Goal: Task Accomplishment & Management: Use online tool/utility

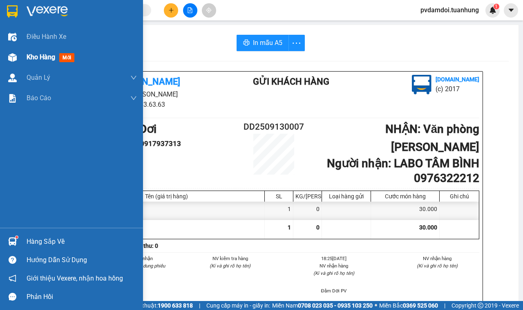
click at [21, 56] on div "Kho hàng mới" at bounding box center [71, 57] width 143 height 20
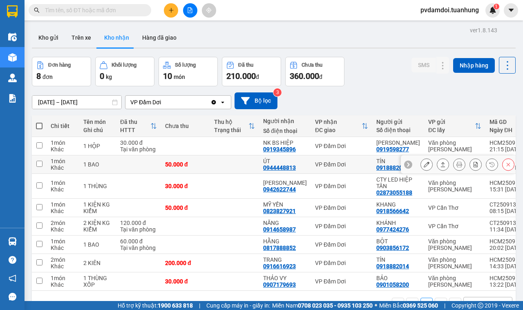
scroll to position [38, 0]
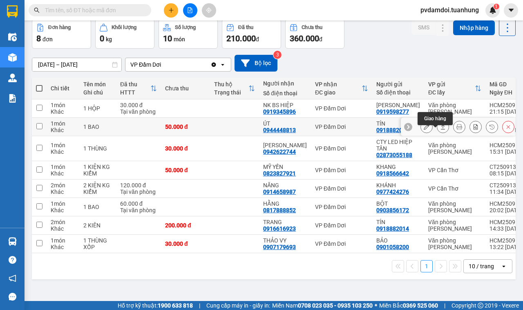
click at [440, 130] on icon at bounding box center [443, 127] width 6 height 6
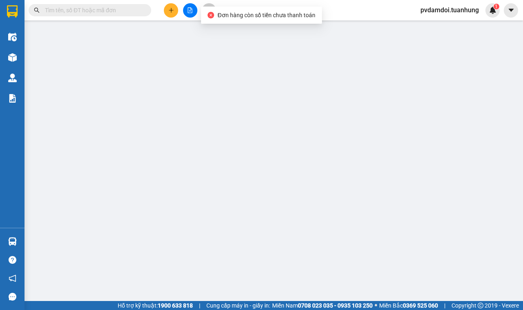
type input "0918882014"
type input "TÍN"
type input "0944448813"
type input "ÚT"
type input "50.000"
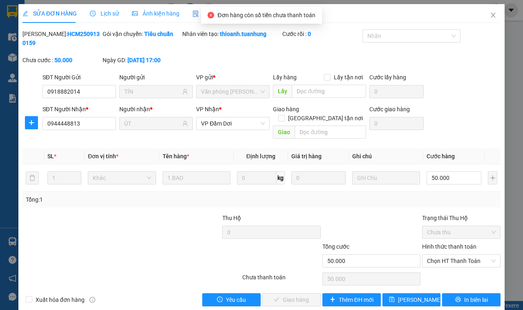
click at [442, 259] on div "Hình thức thanh toán Chọn HT Thanh Toán" at bounding box center [461, 256] width 78 height 29
click at [442, 258] on div "Chọn HT Thanh Toán" at bounding box center [461, 260] width 78 height 13
click at [442, 256] on span "Chọn HT Thanh Toán" at bounding box center [461, 261] width 69 height 12
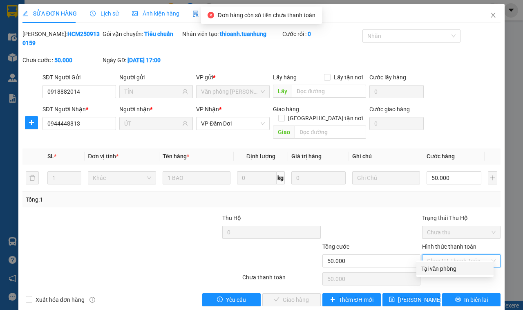
click at [442, 263] on div "Total Paid Fee 0 Total UnPaid Fee 50.000 Cash Collection Total Fee Mã ĐH: HCM25…" at bounding box center [261, 167] width 478 height 277
click at [442, 263] on div "Tại văn phòng" at bounding box center [454, 268] width 77 height 13
type input "0"
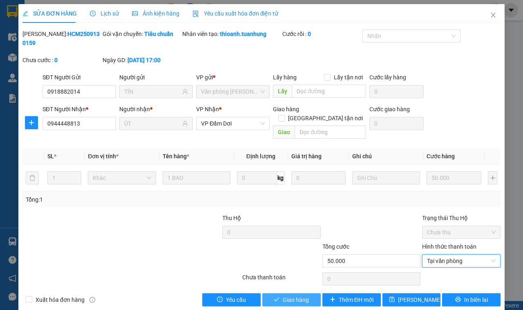
click at [284, 295] on span "Giao hàng" at bounding box center [296, 299] width 26 height 9
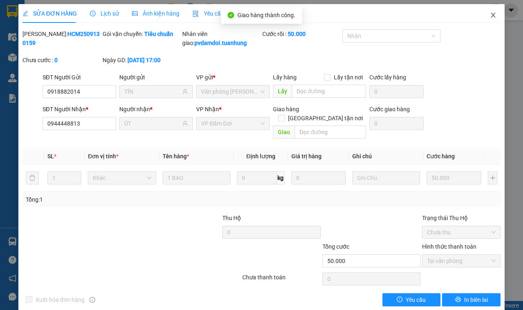
drag, startPoint x: 489, startPoint y: 13, endPoint x: 477, endPoint y: 18, distance: 12.8
click at [490, 13] on span "Close" at bounding box center [493, 15] width 23 height 23
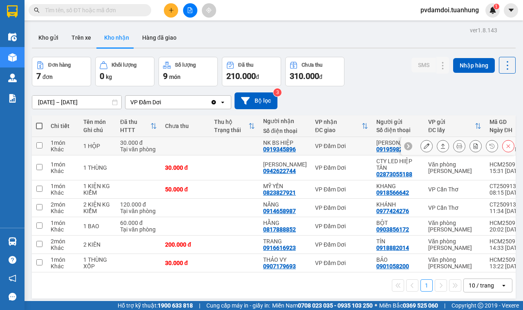
click at [440, 149] on icon at bounding box center [443, 146] width 6 height 6
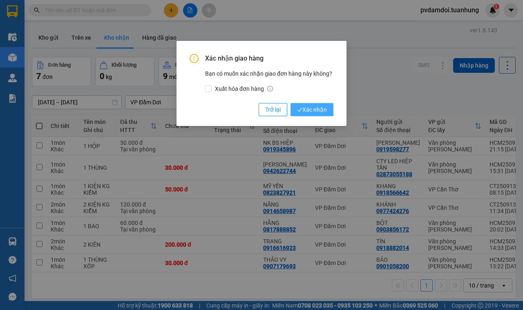
click at [325, 113] on span "Xác nhận" at bounding box center [312, 109] width 30 height 9
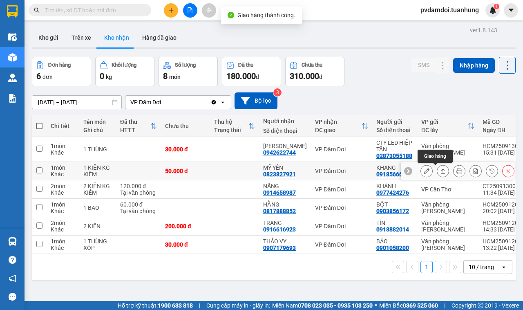
click at [441, 170] on icon at bounding box center [443, 170] width 4 height 5
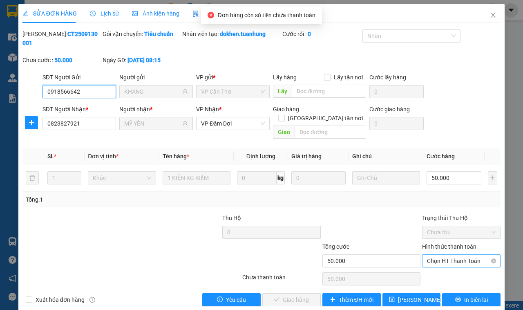
click at [439, 255] on span "Chọn HT Thanh Toán" at bounding box center [461, 261] width 69 height 12
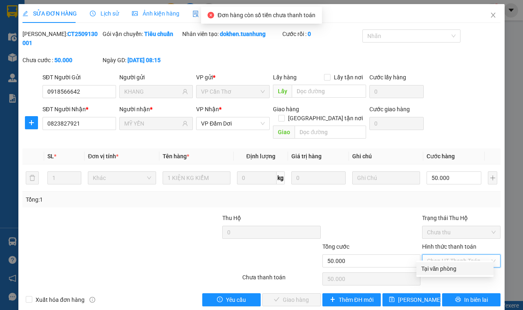
drag, startPoint x: 443, startPoint y: 264, endPoint x: 440, endPoint y: 270, distance: 6.8
click at [443, 267] on div "Tại văn phòng" at bounding box center [454, 268] width 67 height 9
type input "0"
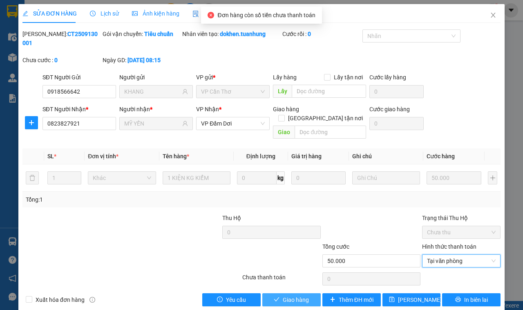
click at [297, 295] on span "Giao hàng" at bounding box center [296, 299] width 26 height 9
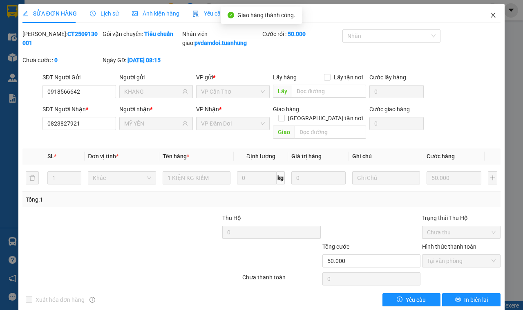
click at [483, 19] on span "Close" at bounding box center [493, 15] width 23 height 23
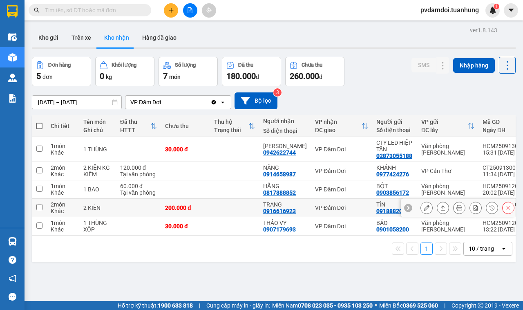
click at [440, 209] on icon at bounding box center [443, 208] width 6 height 6
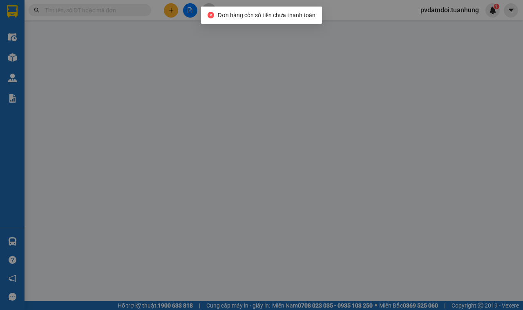
type input "0918882014"
type input "TÍN"
type input "0916616923"
type input "TRANG"
type input "200.000"
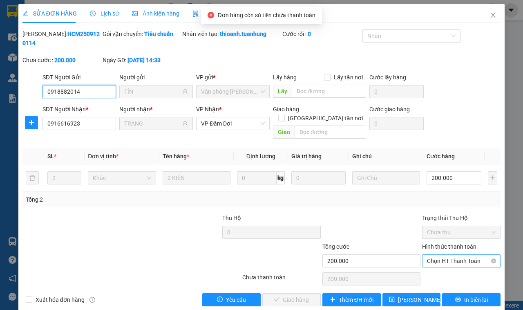
click at [446, 255] on span "Chọn HT Thanh Toán" at bounding box center [461, 261] width 69 height 12
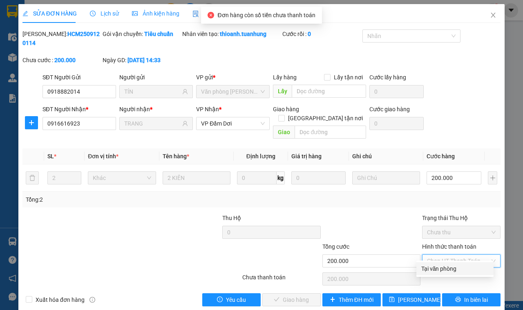
drag, startPoint x: 443, startPoint y: 262, endPoint x: 438, endPoint y: 266, distance: 6.7
click at [442, 264] on div "Tại văn phòng" at bounding box center [454, 268] width 77 height 13
type input "0"
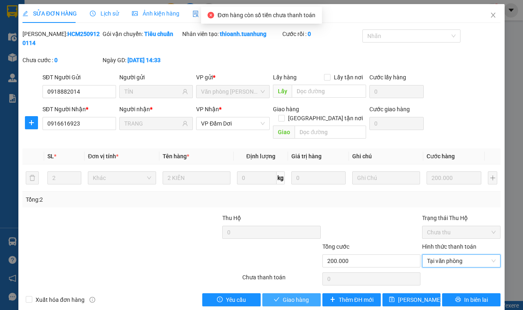
click at [307, 293] on button "Giao hàng" at bounding box center [291, 299] width 58 height 13
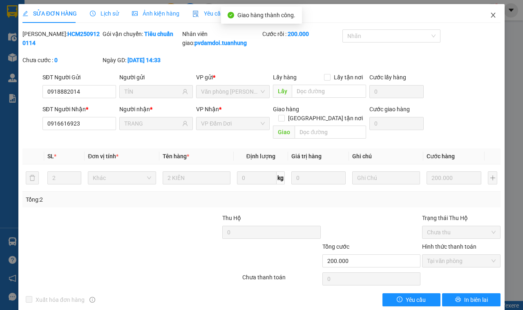
click at [495, 15] on span "Close" at bounding box center [493, 15] width 23 height 23
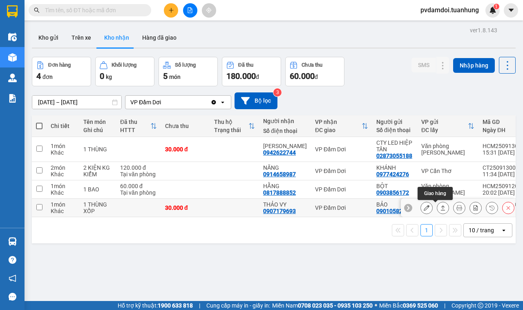
click at [441, 210] on icon at bounding box center [443, 207] width 4 height 5
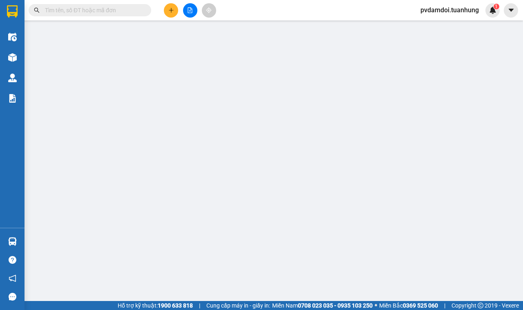
type input "0901058200"
type input "BẢO"
type input "0907179693"
type input "THẢO VY"
type input "30.000"
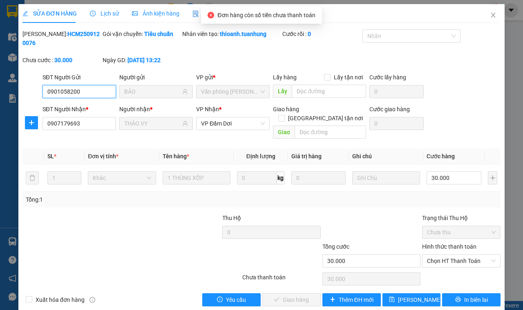
drag, startPoint x: 451, startPoint y: 255, endPoint x: 430, endPoint y: 261, distance: 21.5
click at [430, 261] on div "Hình thức thanh toán Chọn HT Thanh Toán" at bounding box center [461, 256] width 78 height 29
click at [447, 255] on span "Chọn HT Thanh Toán" at bounding box center [461, 261] width 69 height 12
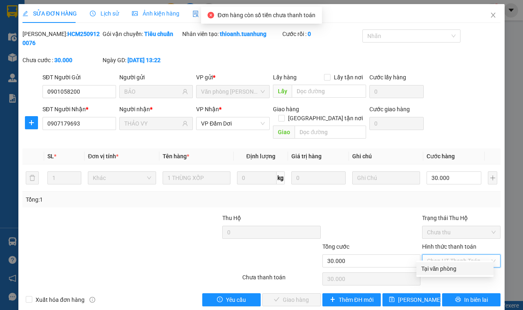
drag, startPoint x: 450, startPoint y: 265, endPoint x: 411, endPoint y: 277, distance: 41.1
click at [447, 266] on div "Tại văn phòng" at bounding box center [454, 268] width 67 height 9
type input "0"
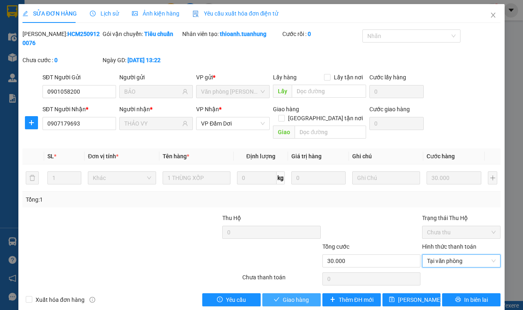
click at [311, 293] on button "Giao hàng" at bounding box center [291, 299] width 58 height 13
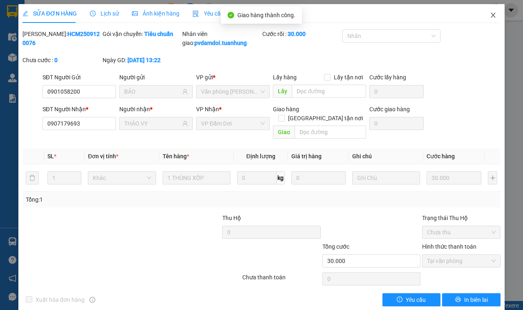
click at [482, 19] on span "Close" at bounding box center [493, 15] width 23 height 23
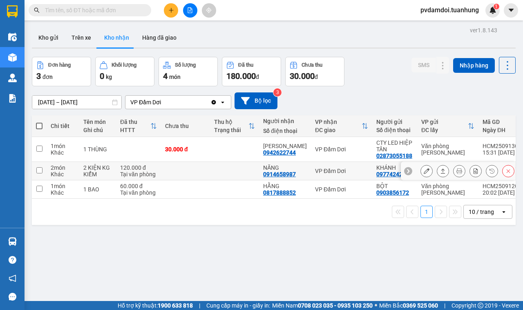
click at [440, 174] on button at bounding box center [442, 171] width 11 height 14
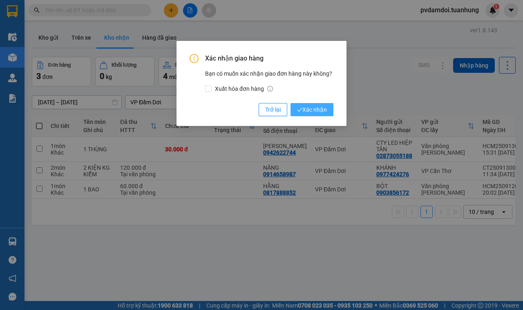
click at [319, 114] on button "Xác nhận" at bounding box center [311, 109] width 43 height 13
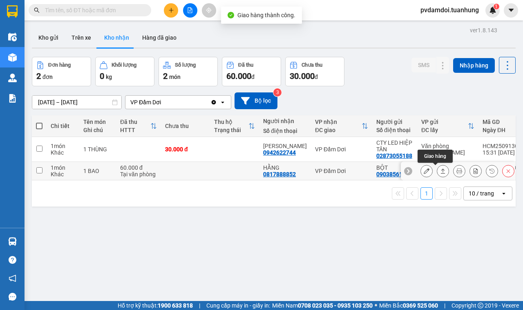
click at [440, 172] on icon at bounding box center [443, 171] width 6 height 6
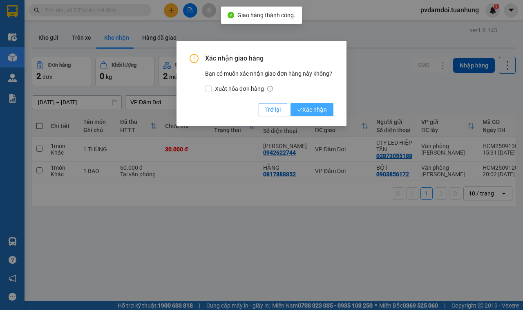
click at [317, 114] on span "Xác nhận" at bounding box center [312, 109] width 30 height 9
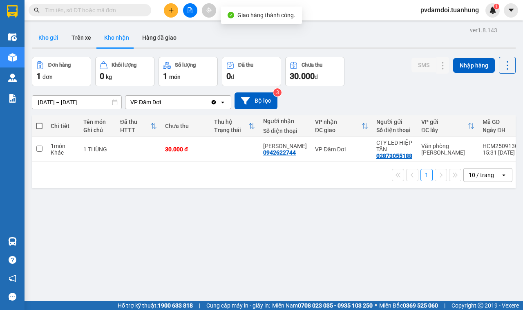
click at [49, 35] on button "Kho gửi" at bounding box center [48, 38] width 33 height 20
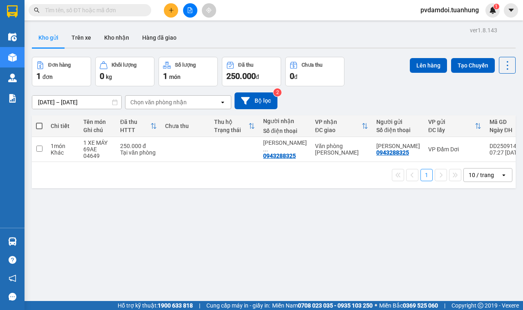
click at [42, 127] on span at bounding box center [39, 126] width 7 height 7
click at [39, 122] on input "checkbox" at bounding box center [39, 122] width 0 height 0
checkbox input "true"
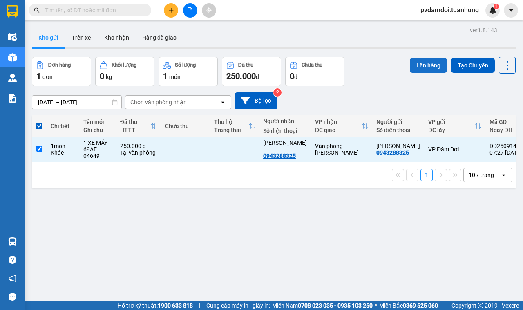
click at [431, 70] on button "Lên hàng" at bounding box center [428, 65] width 37 height 15
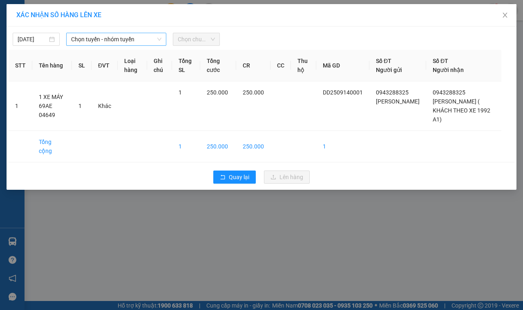
click at [152, 41] on span "Chọn tuyến - nhóm tuyến" at bounding box center [116, 39] width 90 height 12
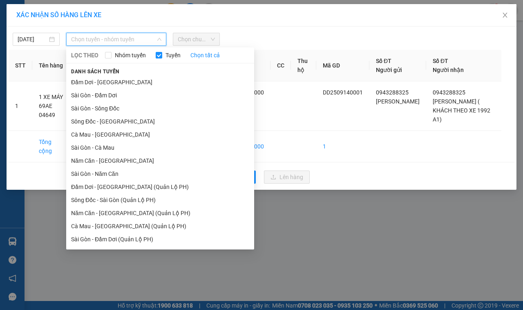
click at [151, 74] on div "Danh sách tuyến Đầm Dơi - Sài Gòn Sài Gòn - Đầm Dơi Sài Gòn - Sông Đốc Sông Đốc…" at bounding box center [160, 156] width 188 height 179
click at [151, 83] on li "Đầm Dơi - Sài Gòn" at bounding box center [160, 82] width 188 height 13
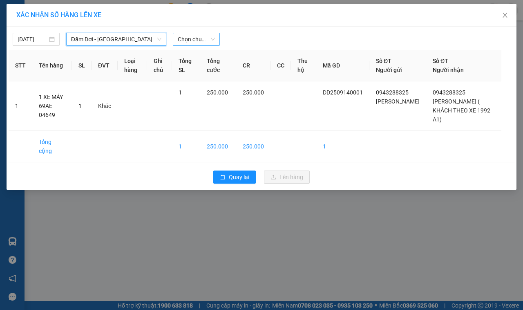
click at [197, 34] on span "Chọn chuyến" at bounding box center [196, 39] width 37 height 12
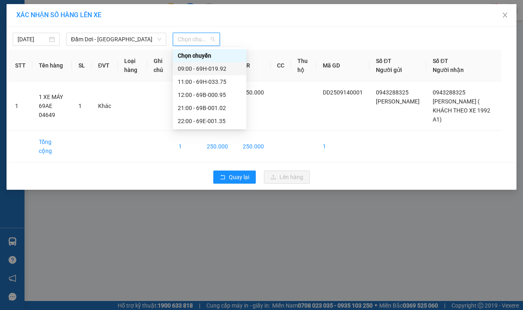
click at [215, 64] on div "09:00 - 69H-019.92" at bounding box center [210, 68] width 64 height 9
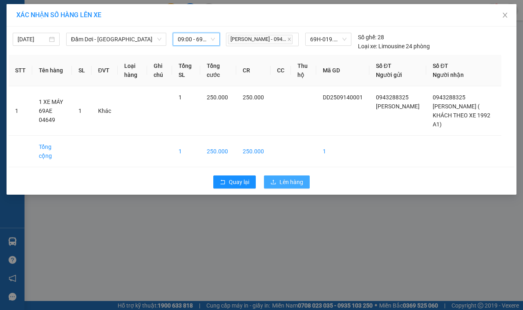
drag, startPoint x: 295, startPoint y: 164, endPoint x: 291, endPoint y: 161, distance: 4.7
click at [292, 177] on span "Lên hàng" at bounding box center [291, 181] width 24 height 9
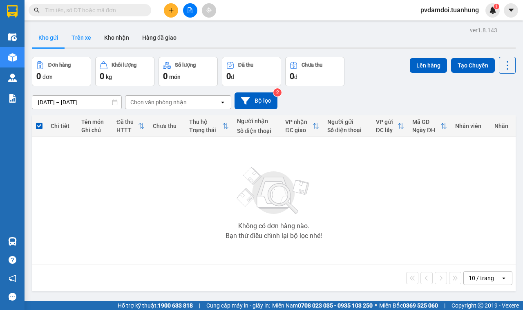
click at [86, 38] on button "Trên xe" at bounding box center [81, 38] width 33 height 20
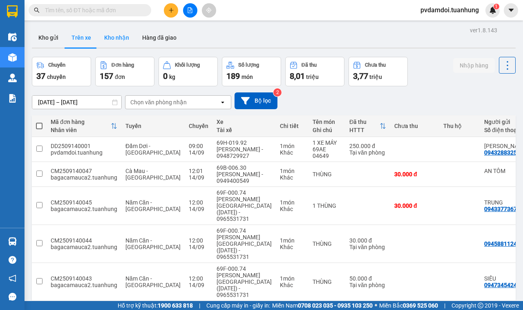
click at [114, 37] on button "Kho nhận" at bounding box center [117, 38] width 38 height 20
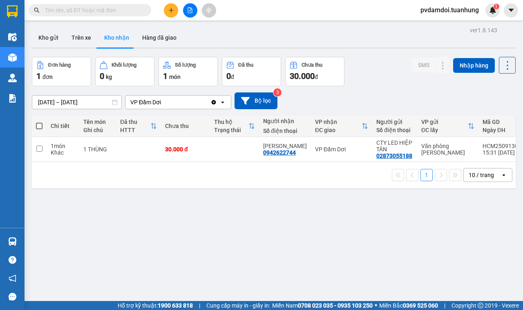
scroll to position [38, 0]
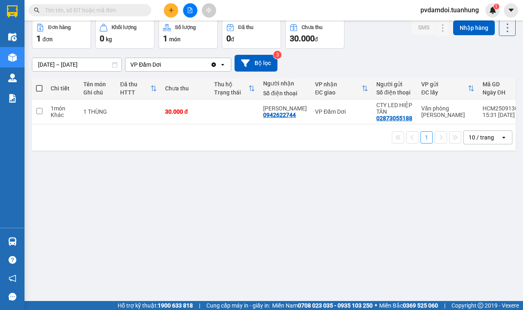
click at [54, 63] on input "12/09/2025 – 14/09/2025" at bounding box center [76, 64] width 89 height 13
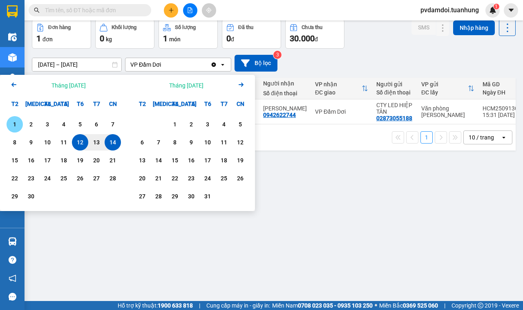
click at [16, 126] on div "1" at bounding box center [14, 124] width 11 height 10
click at [98, 65] on input "01/09/2025 – / /" at bounding box center [76, 64] width 89 height 13
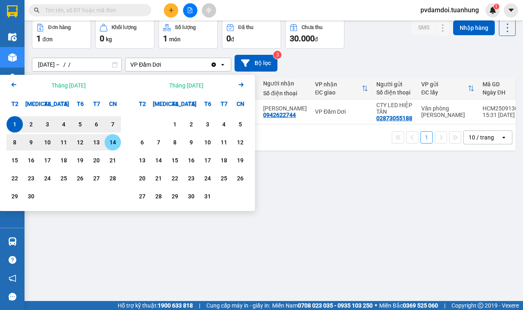
click at [114, 141] on div "14" at bounding box center [112, 142] width 11 height 10
type input "01/09/2025 – 14/09/2025"
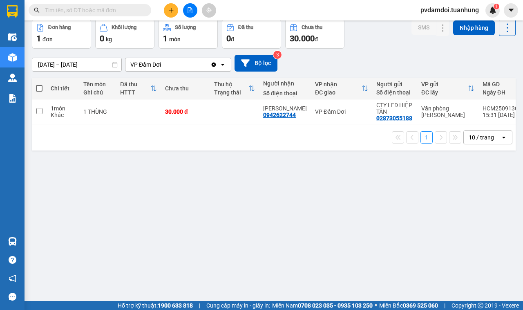
click at [70, 64] on input "01/09/2025 – 14/09/2025" at bounding box center [76, 64] width 89 height 13
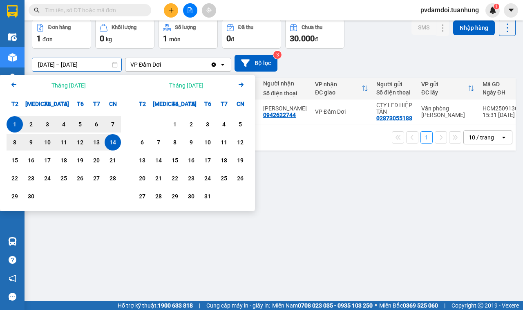
click at [324, 272] on div "ver 1.8.143 Kho gửi Trên xe Kho nhận Hàng đã giao Đơn hàng 1 đơn Khối lượng 0 k…" at bounding box center [274, 142] width 490 height 310
